Goal: Task Accomplishment & Management: Use online tool/utility

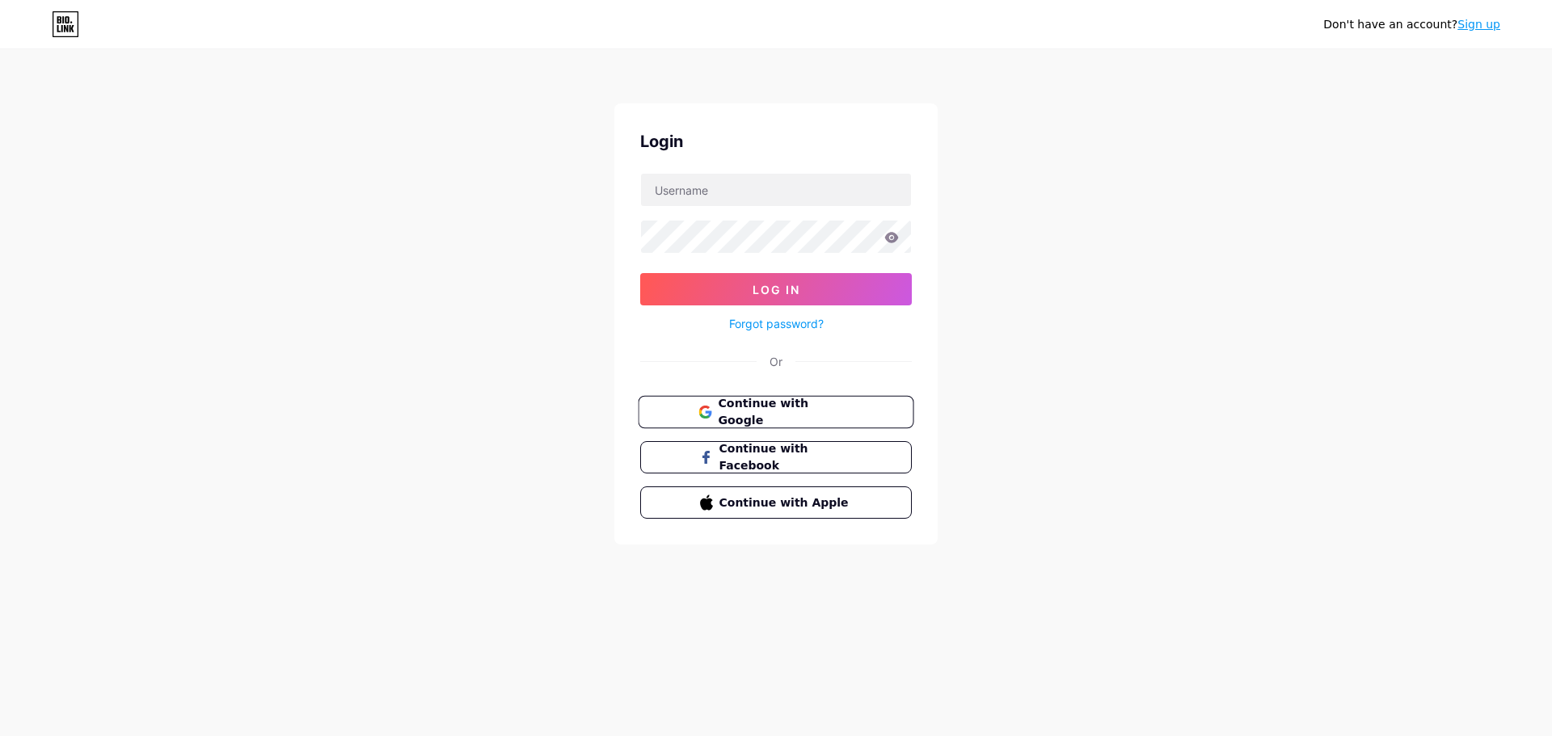
click at [773, 417] on span "Continue with Google" at bounding box center [785, 412] width 135 height 35
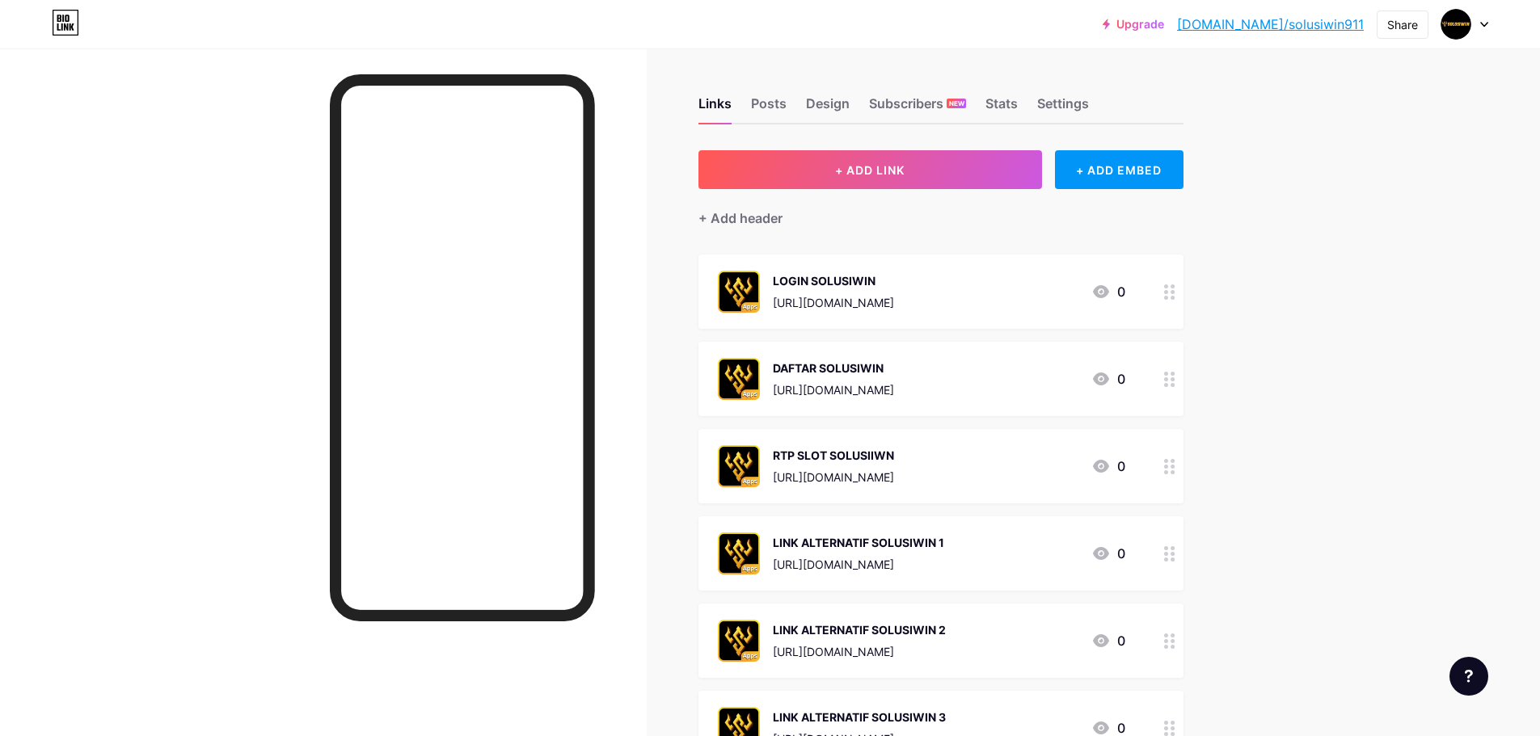
click at [877, 302] on div "[URL][DOMAIN_NAME]" at bounding box center [833, 302] width 121 height 17
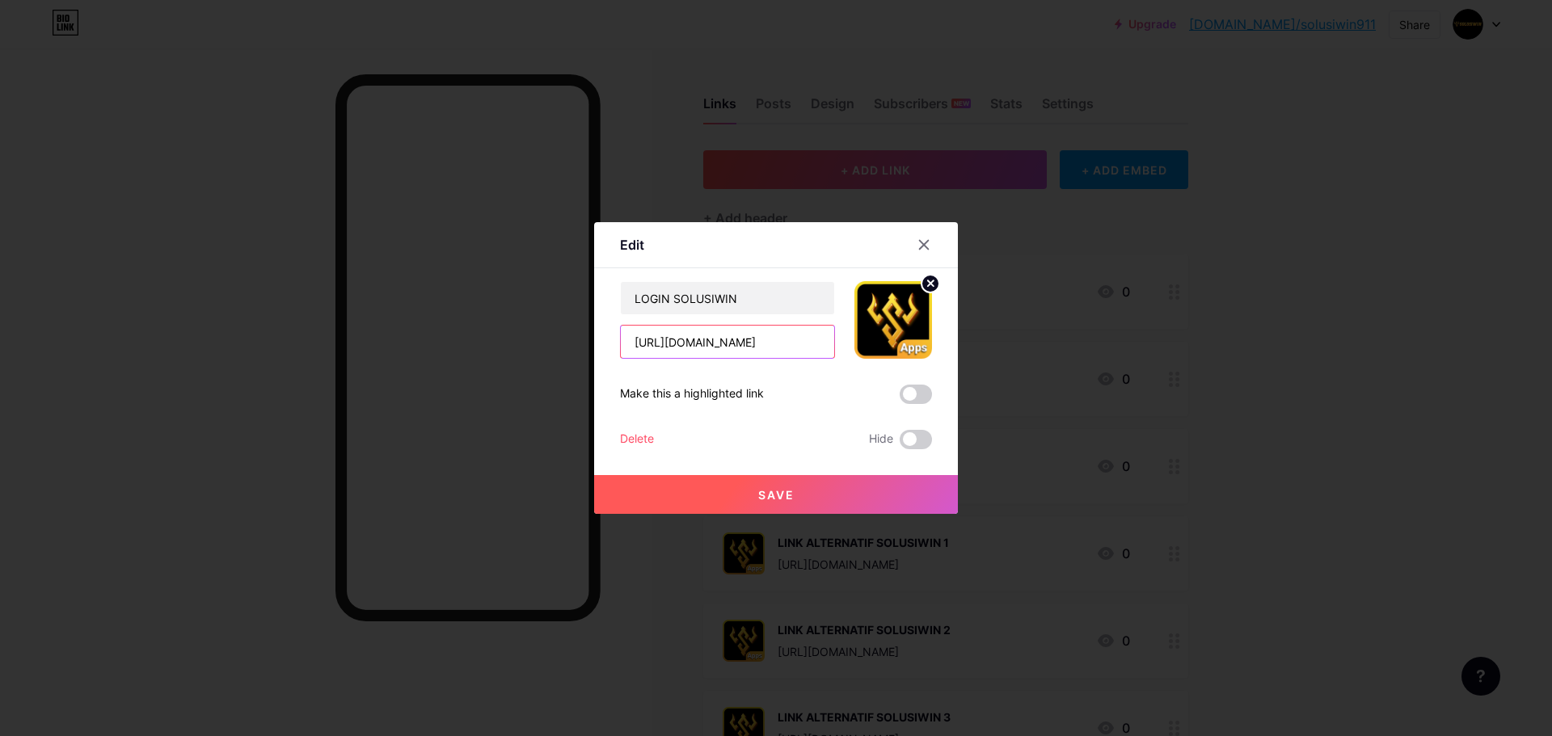
click at [730, 340] on input "[URL][DOMAIN_NAME]" at bounding box center [727, 342] width 213 height 32
type input "https://solusiwin55.site/#/index?category=live"
click at [837, 483] on button "Save" at bounding box center [776, 494] width 364 height 39
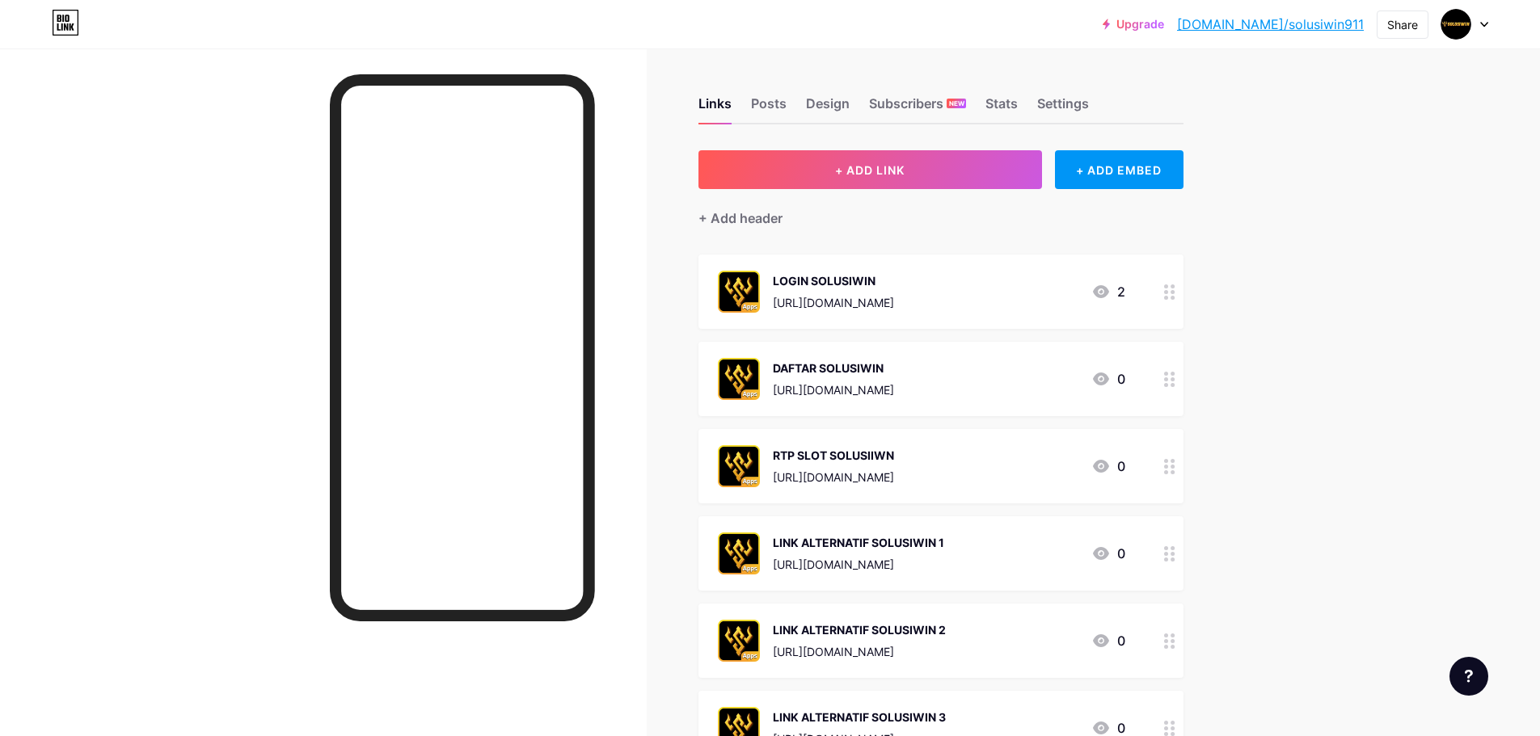
click at [882, 385] on div "[URL][DOMAIN_NAME]" at bounding box center [833, 390] width 121 height 17
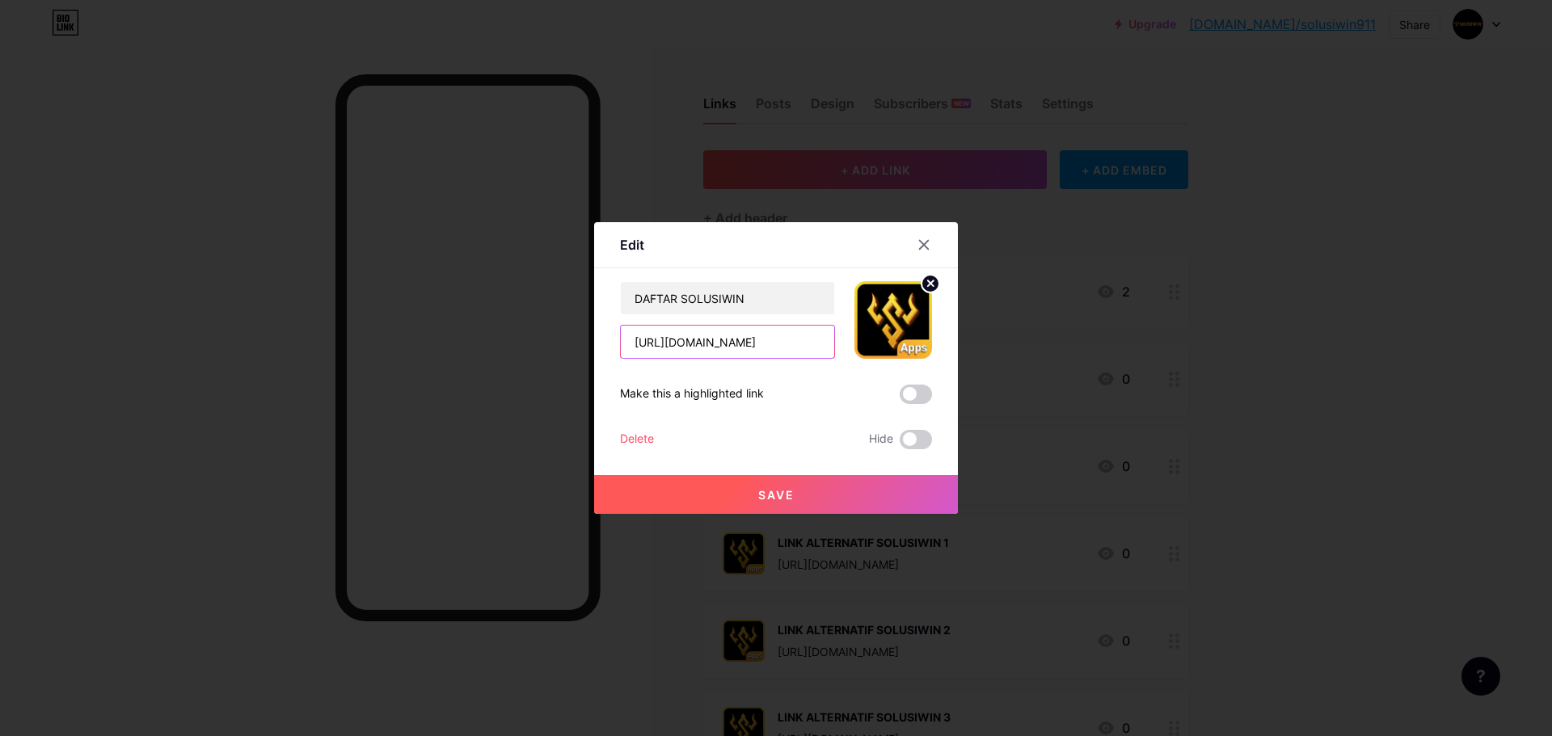
click at [728, 347] on input "[URL][DOMAIN_NAME]" at bounding box center [727, 342] width 213 height 32
type input "https://solusiwin66.site/#/register"
click at [782, 491] on span "Save" at bounding box center [776, 495] width 36 height 14
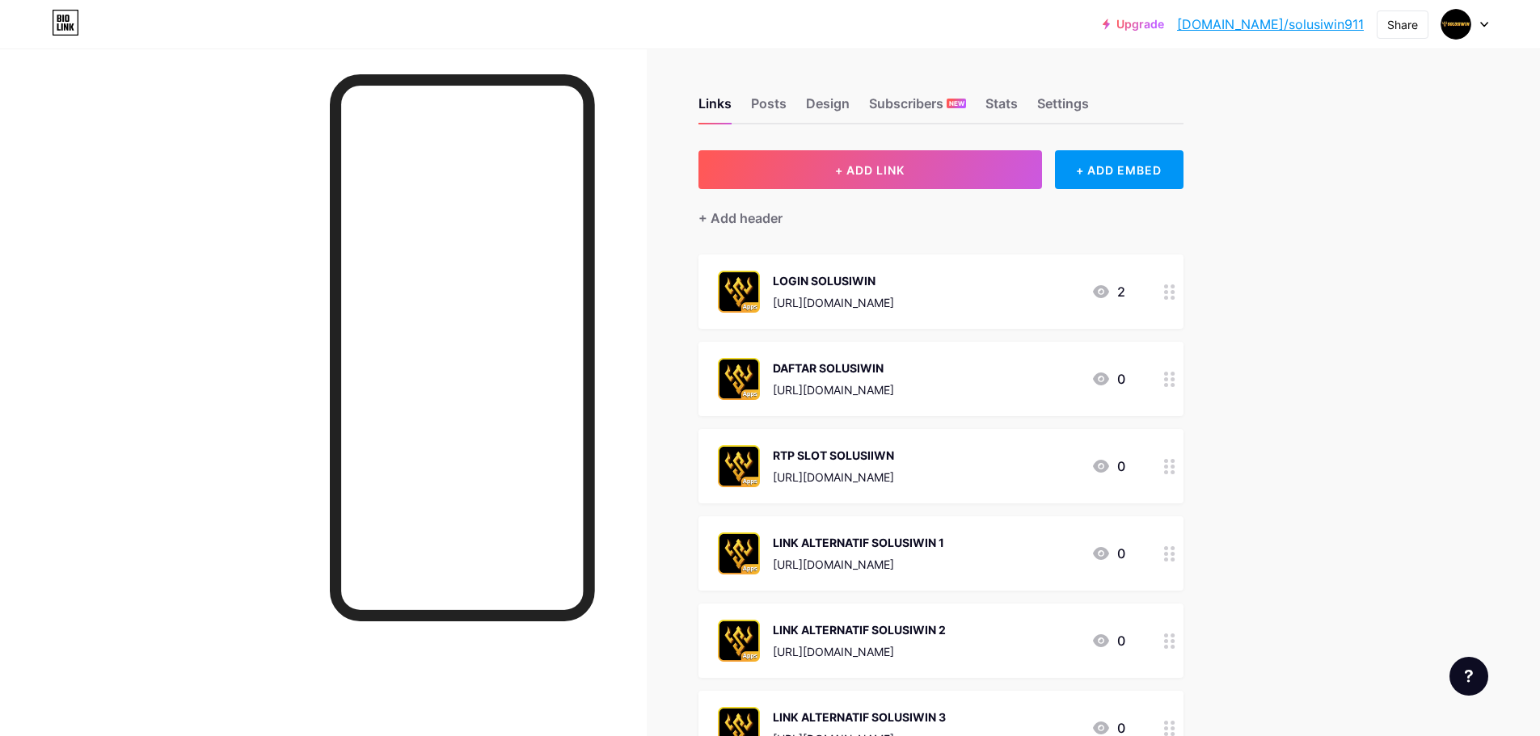
click at [1336, 323] on div "Upgrade bio.link/solusi... bio.link/solusiwin911 Share Switch accounts solusiwi…" at bounding box center [770, 739] width 1540 height 1478
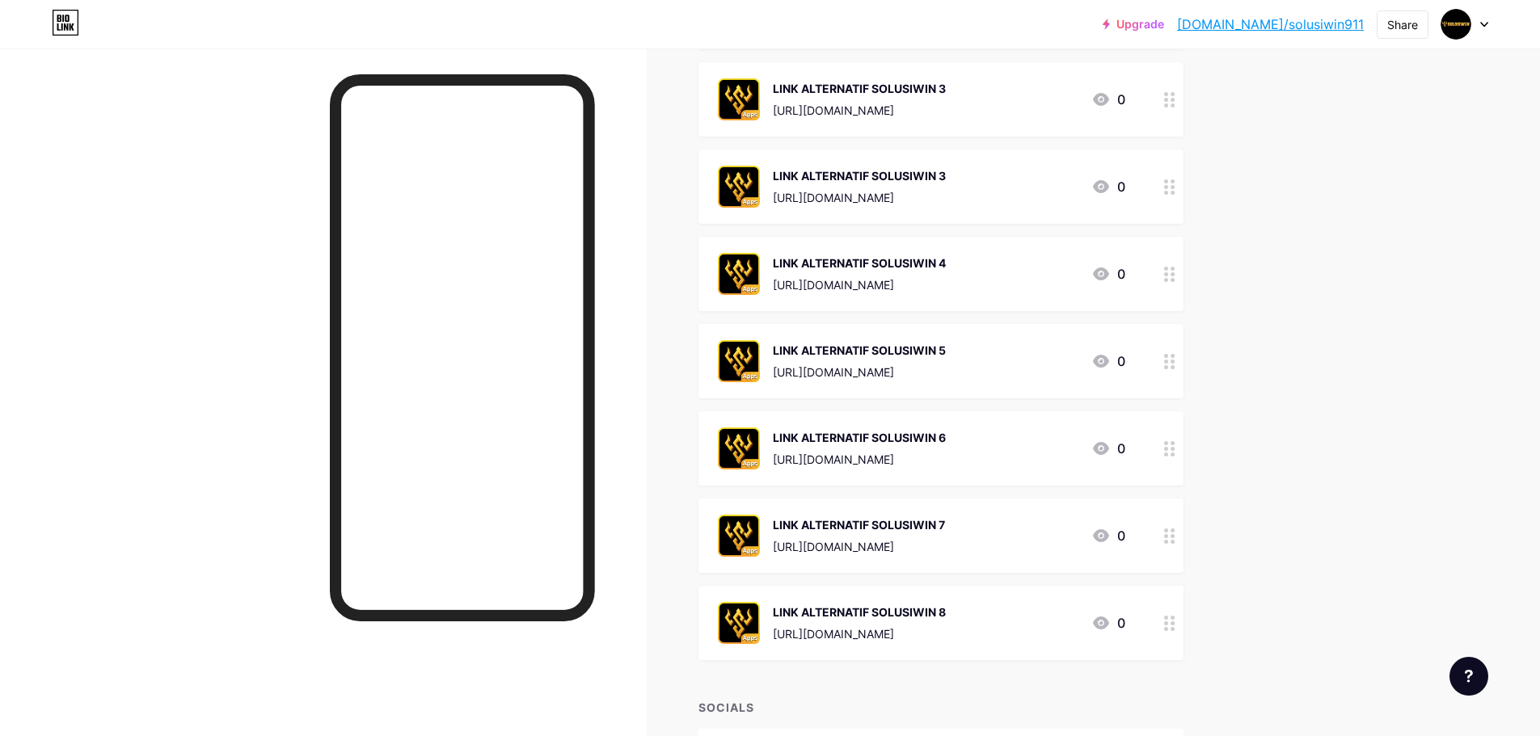
scroll to position [740, 0]
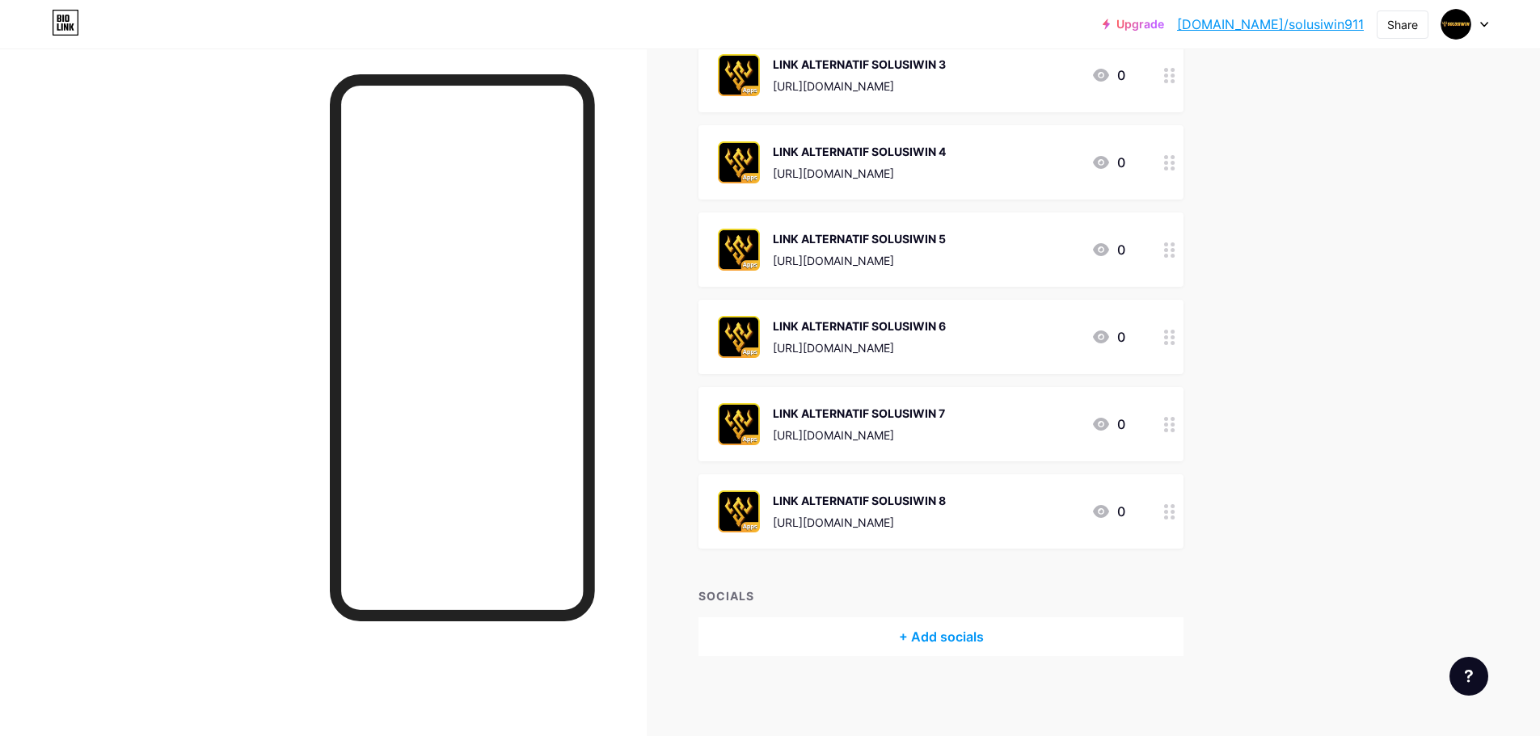
click at [745, 517] on img at bounding box center [739, 512] width 42 height 42
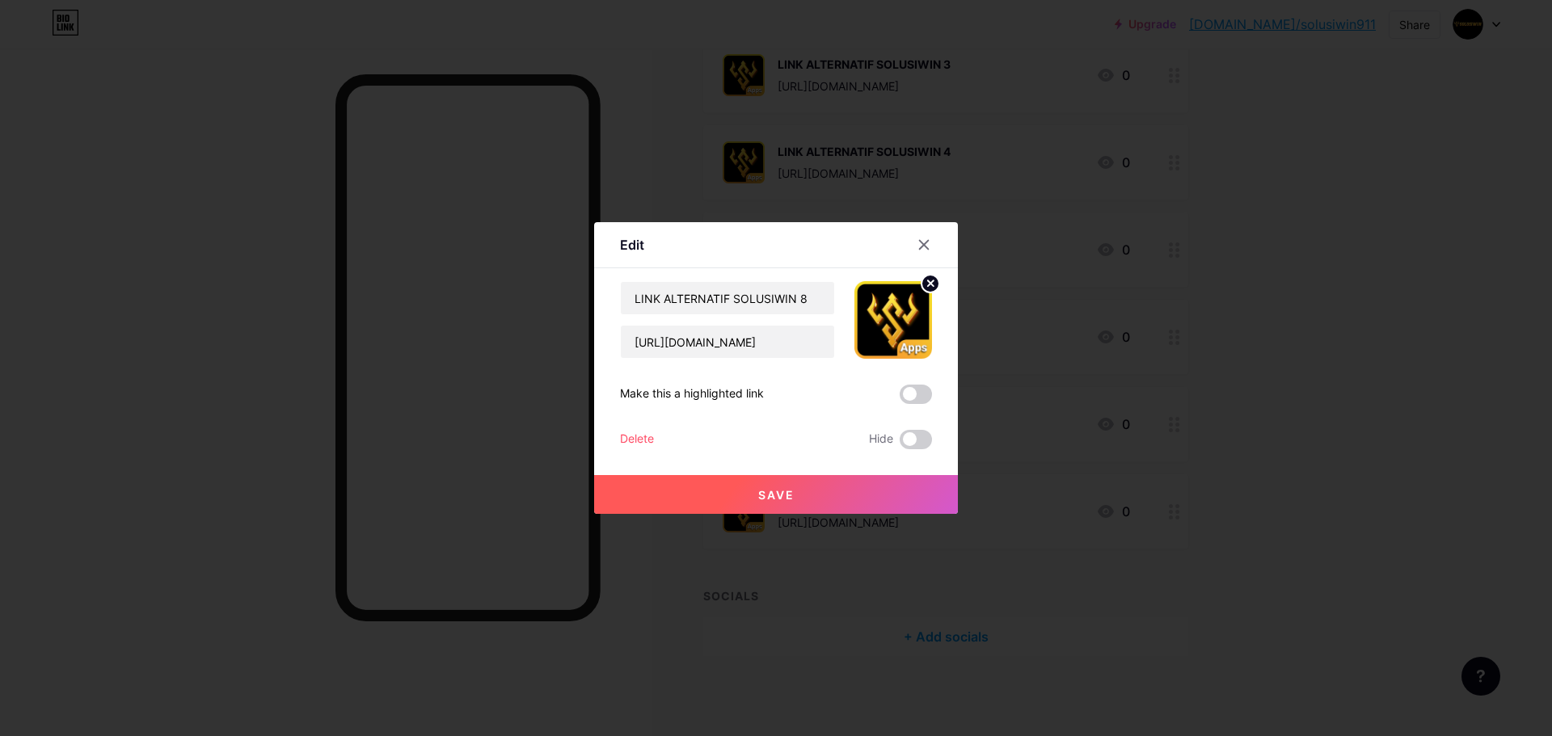
click at [780, 497] on span "Save" at bounding box center [776, 495] width 36 height 14
